Goal: Find specific page/section: Find specific page/section

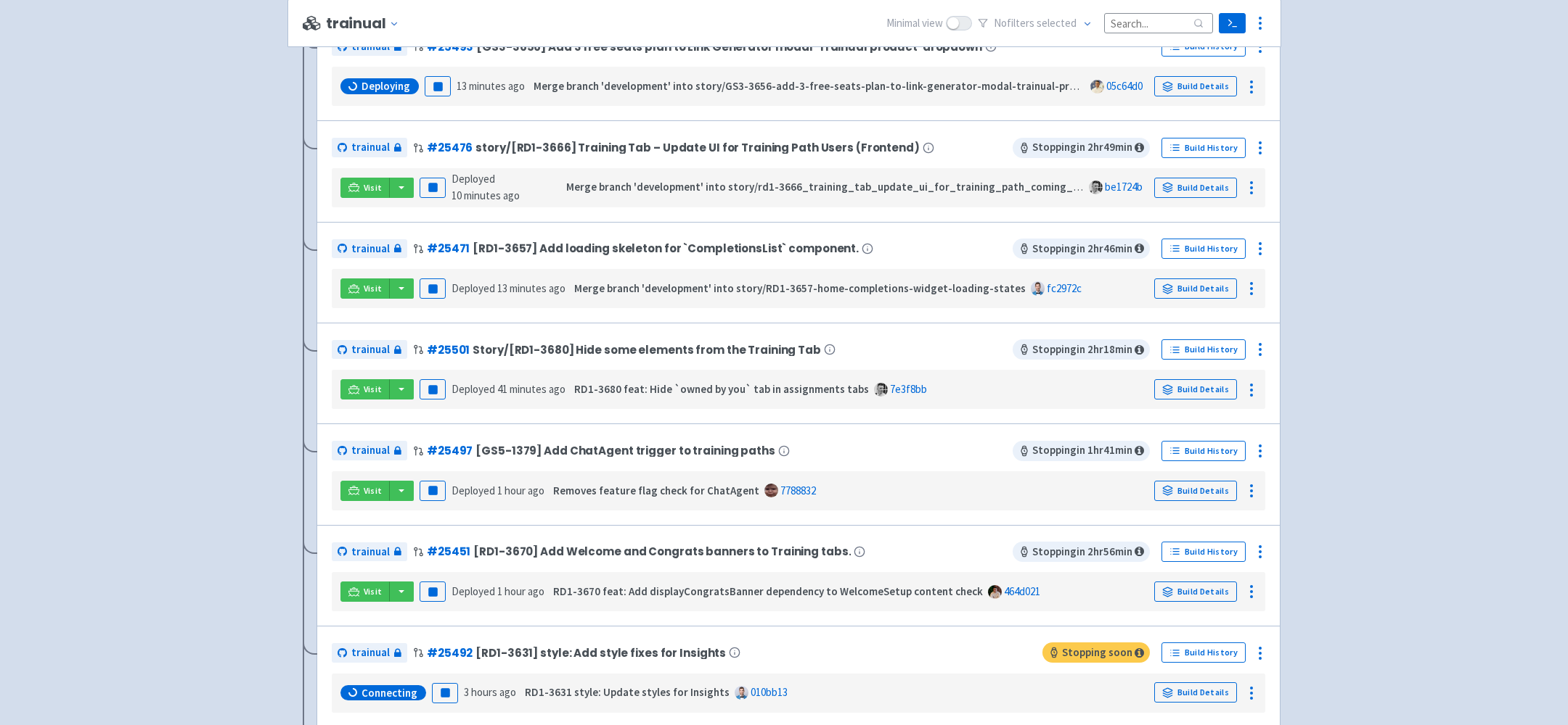
scroll to position [607, 0]
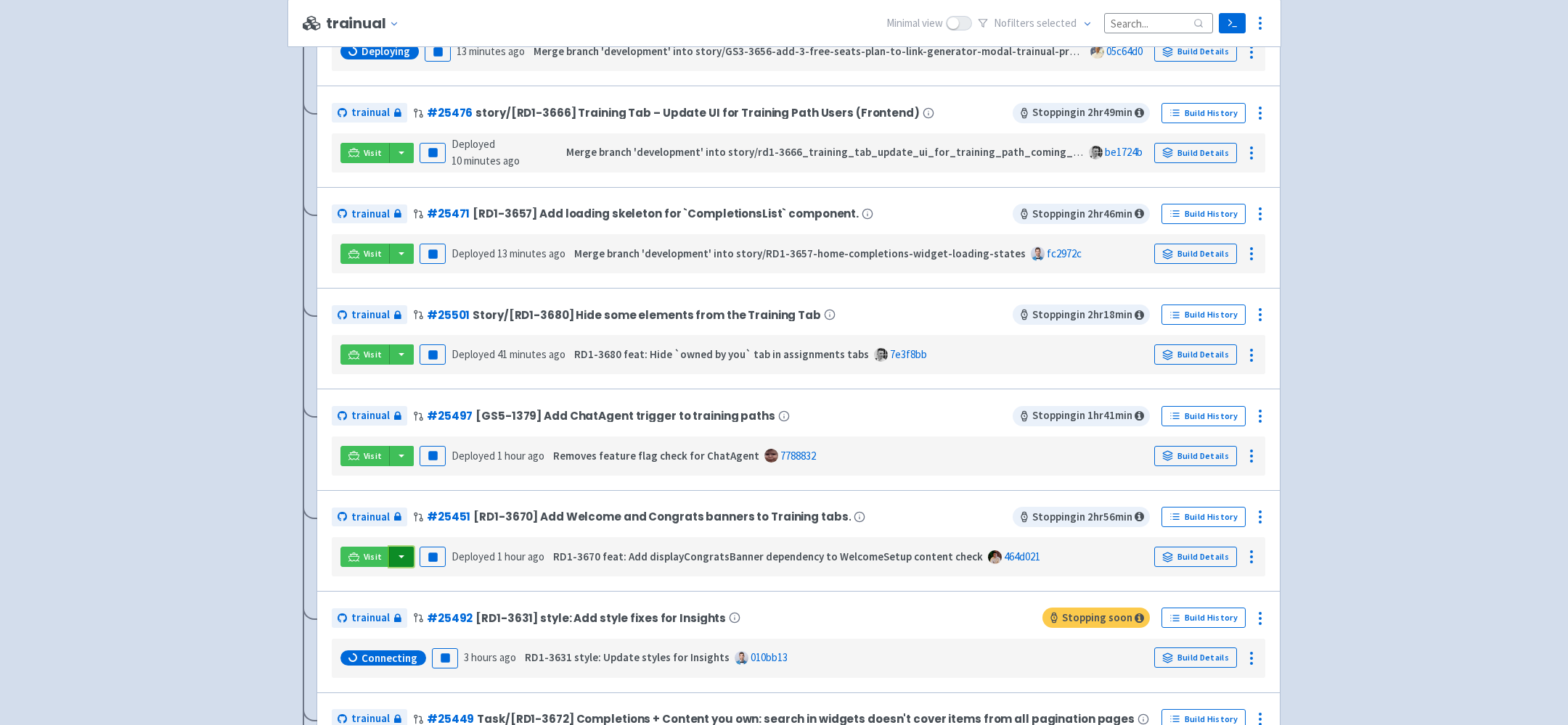
click at [396, 558] on button "button" at bounding box center [401, 557] width 25 height 20
click at [424, 580] on link "trainual (admin)" at bounding box center [456, 586] width 136 height 22
click at [405, 451] on button "button" at bounding box center [401, 456] width 25 height 20
click at [427, 477] on link "trainual (admin)" at bounding box center [456, 486] width 136 height 22
click at [406, 250] on button "button" at bounding box center [401, 253] width 25 height 20
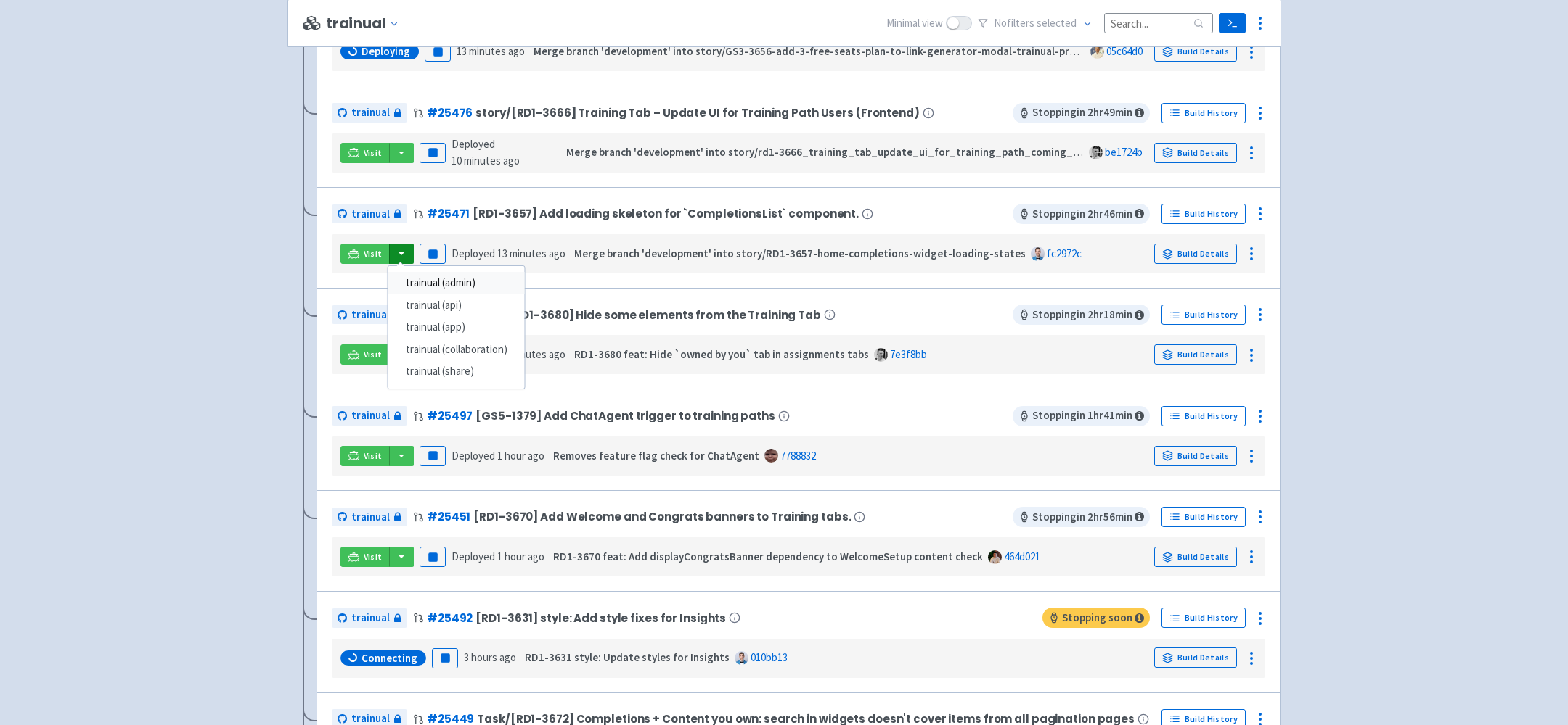
click at [441, 283] on link "trainual (admin)" at bounding box center [456, 283] width 136 height 22
click at [402, 560] on button "button" at bounding box center [401, 557] width 25 height 20
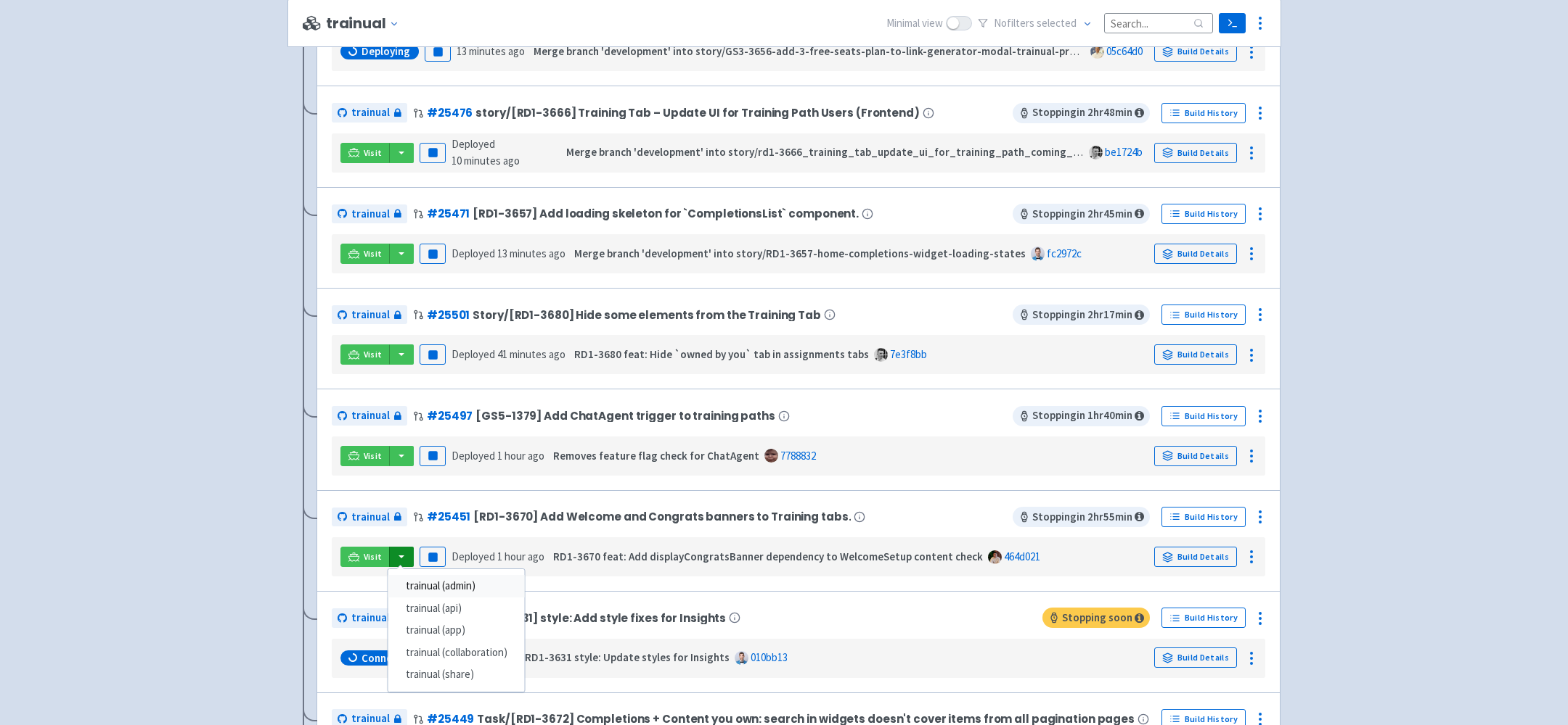
click at [426, 586] on link "trainual (admin)" at bounding box center [456, 586] width 136 height 22
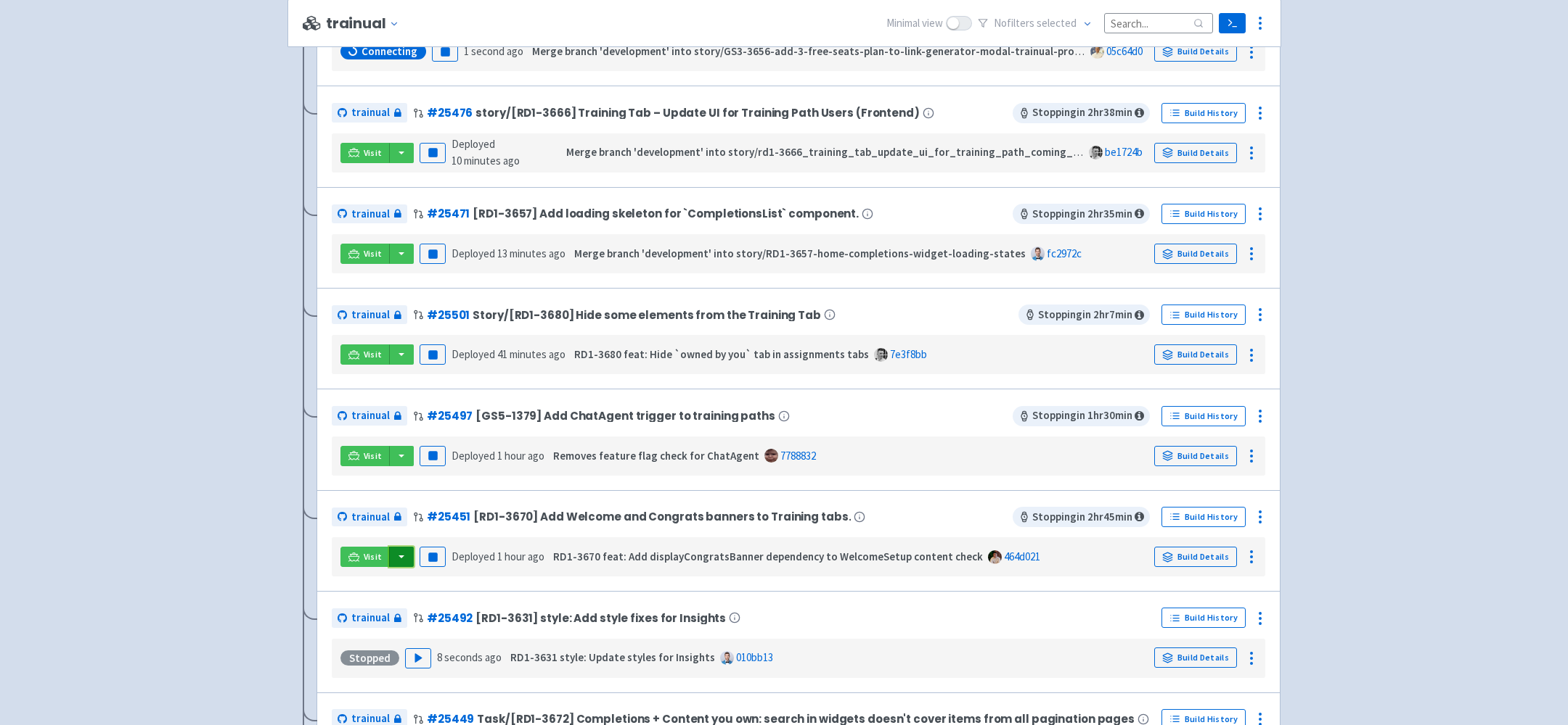
click at [402, 560] on button "button" at bounding box center [401, 557] width 25 height 20
click at [438, 626] on link "trainual (app)" at bounding box center [456, 630] width 136 height 22
click at [399, 560] on button "button" at bounding box center [401, 557] width 25 height 20
click at [467, 621] on link "trainual (app)" at bounding box center [456, 630] width 136 height 22
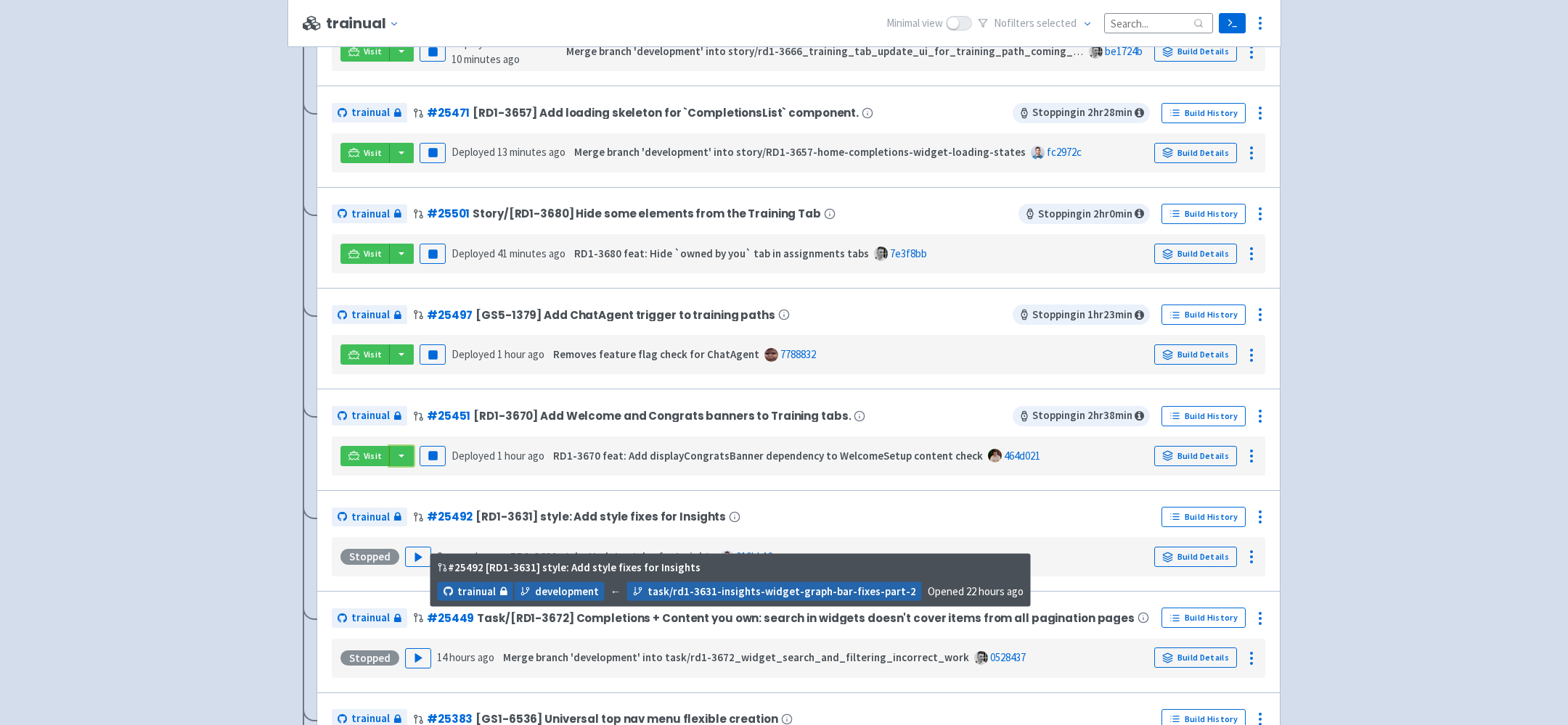
scroll to position [505, 0]
